Goal: Check status: Check status

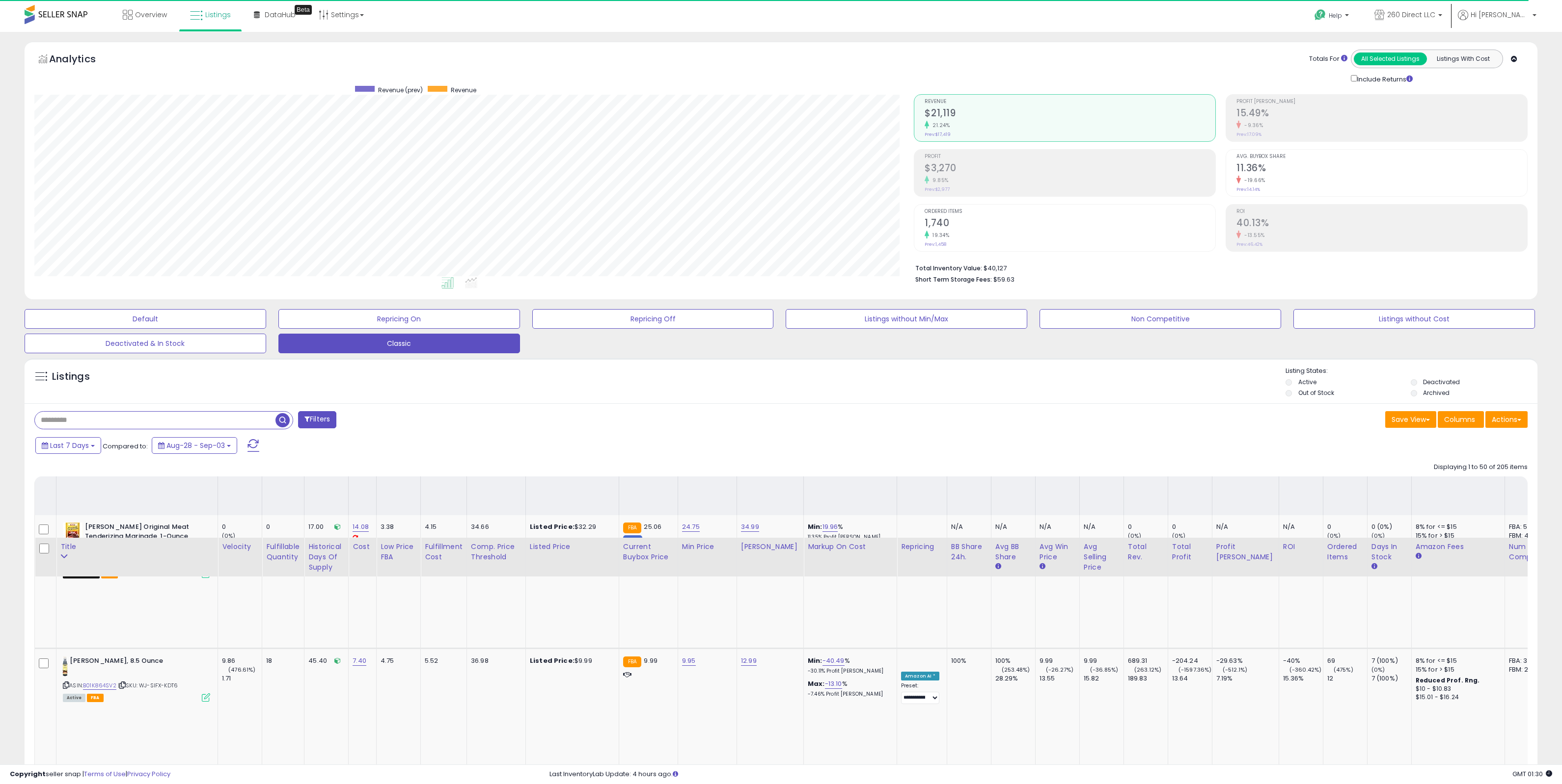
select select "**"
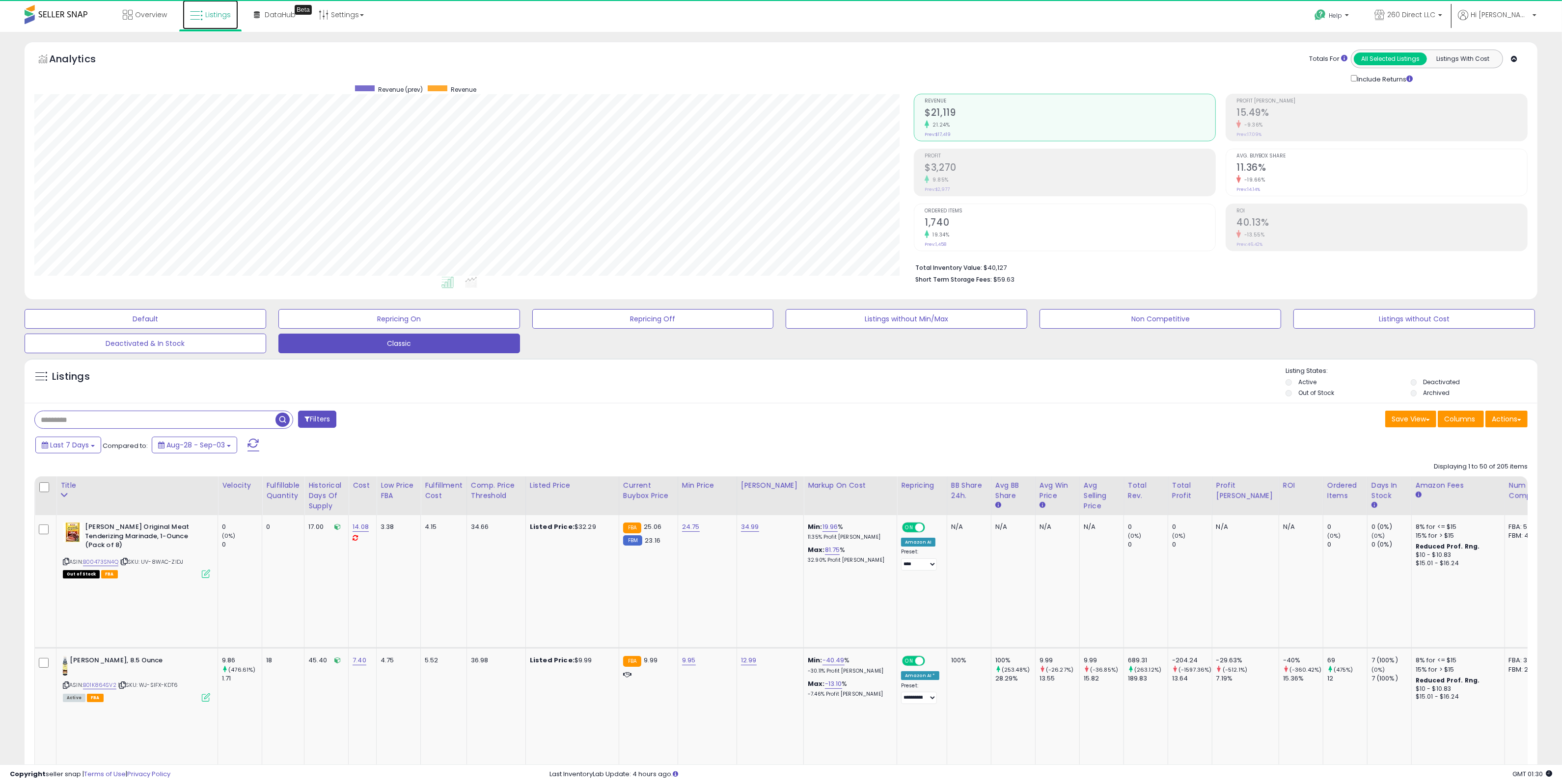
click at [212, 26] on link "Listings" at bounding box center [210, 15] width 56 height 29
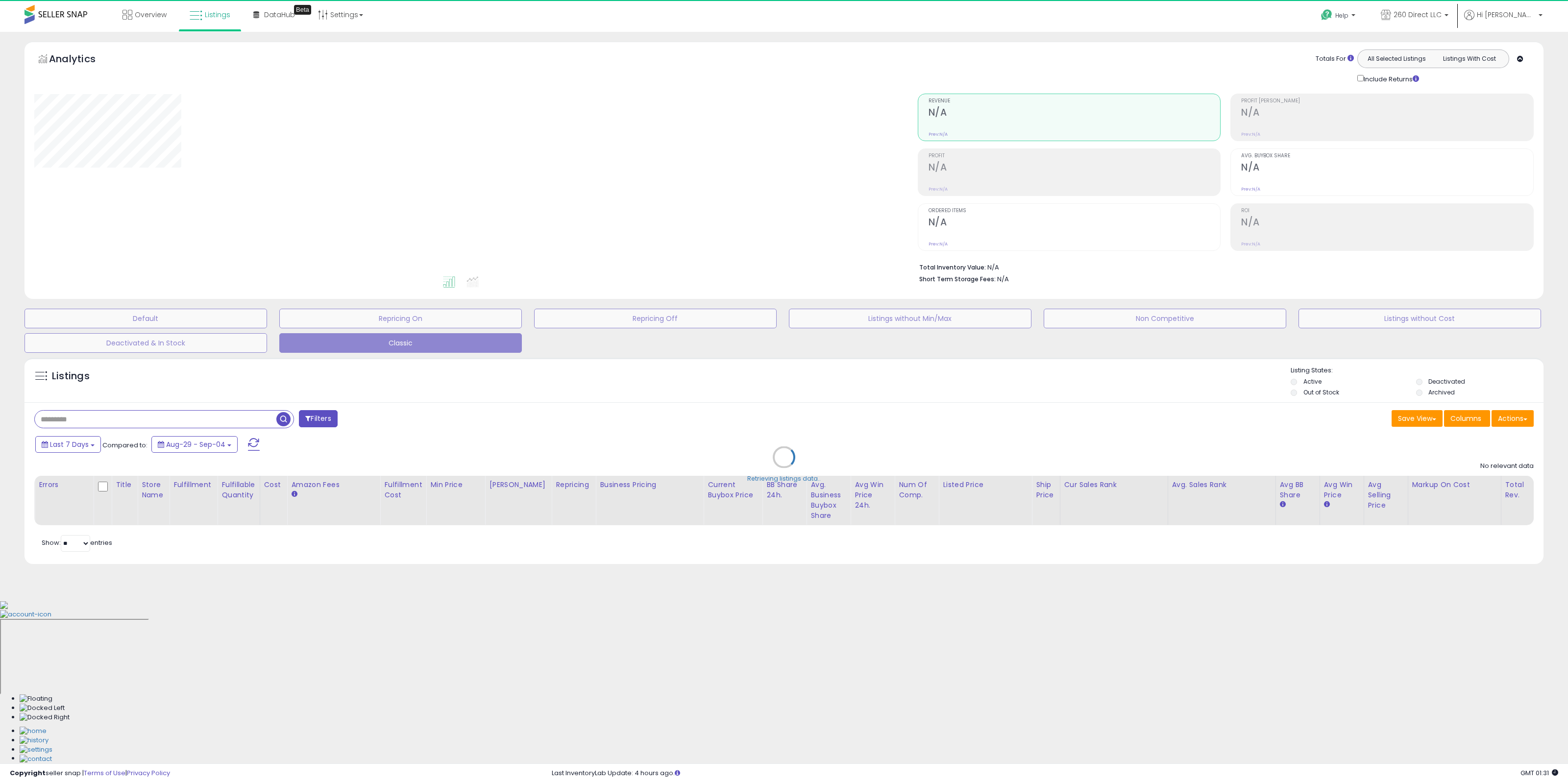
select select "**"
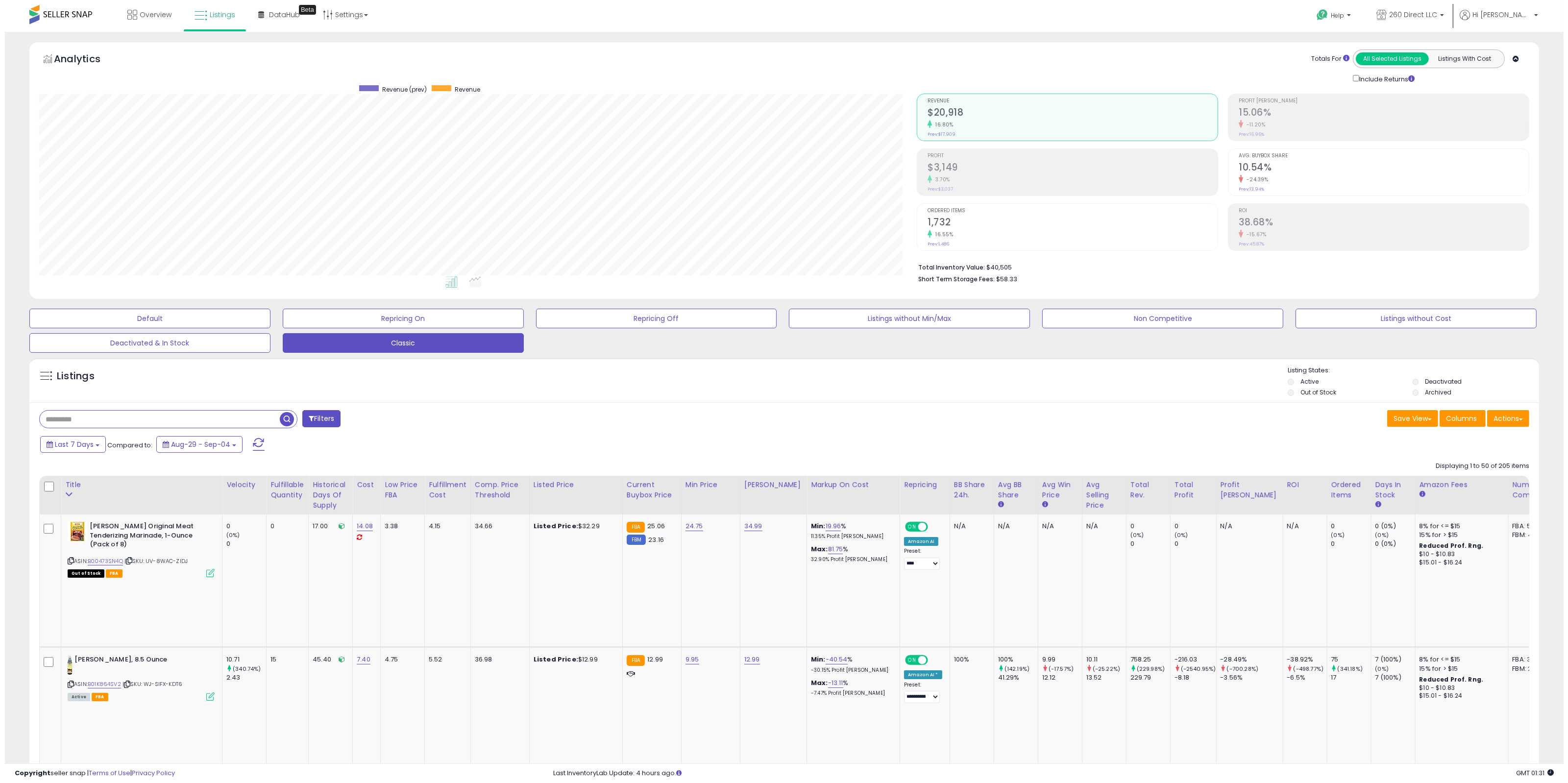
scroll to position [201, 878]
click at [964, 184] on div "3.70%" at bounding box center [1068, 179] width 290 height 9
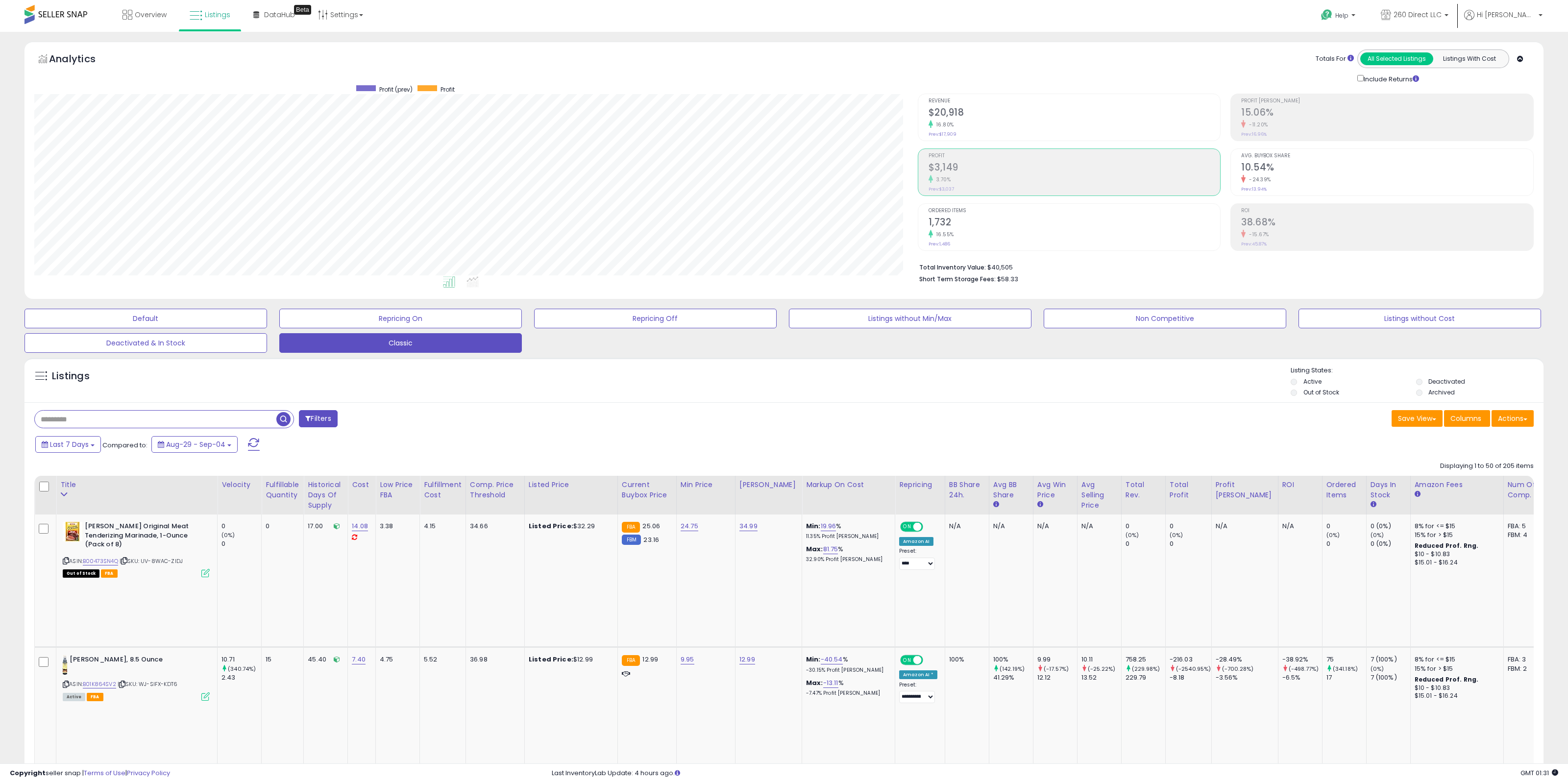
scroll to position [489935, 489122]
click at [928, 111] on h2 "$20,918" at bounding box center [1068, 113] width 290 height 13
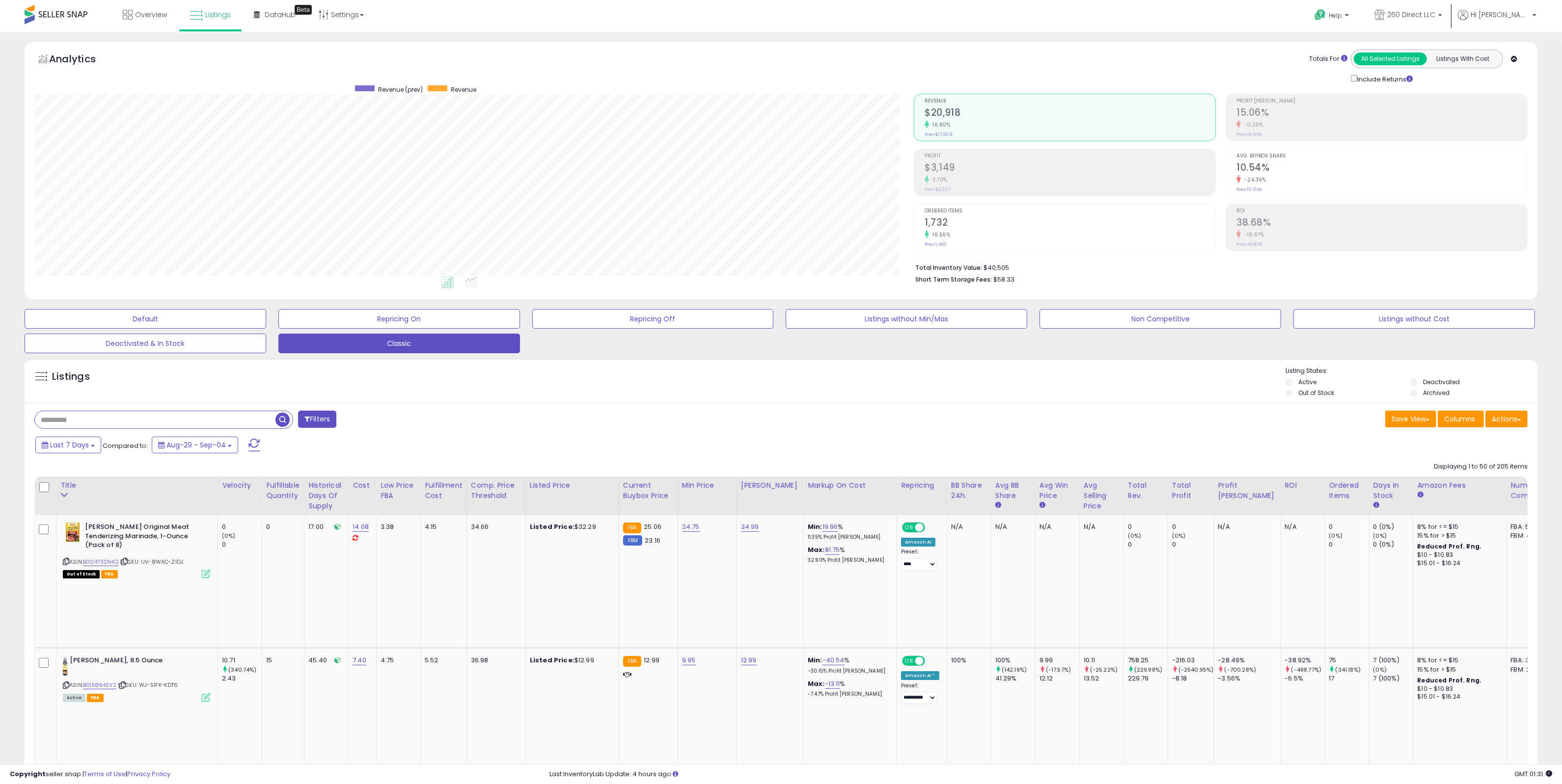
click at [1219, 97] on div "Revenue $20,918 16.80% Prev: $17,909 Profit $3,149" at bounding box center [1067, 173] width 307 height 157
click at [1228, 97] on li "Profit Margin 15.06% -11.20% Prev: 16.96%" at bounding box center [1376, 118] width 302 height 48
click at [1309, 220] on h2 "38.68%" at bounding box center [1381, 224] width 291 height 13
click at [1000, 141] on li "Revenue $20,918 16.80% Prev: $17,909" at bounding box center [1064, 118] width 302 height 48
